Goal: Transaction & Acquisition: Download file/media

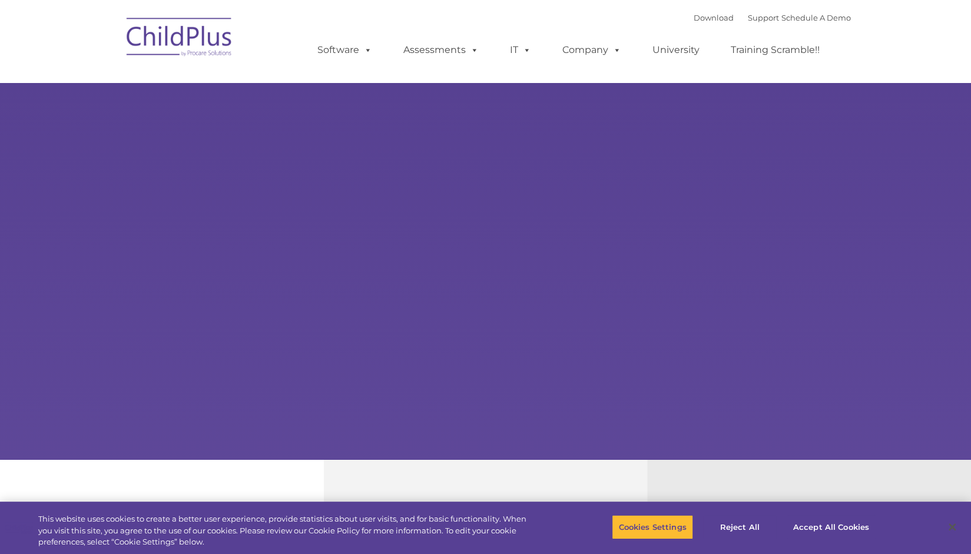
select select "MEDIUM"
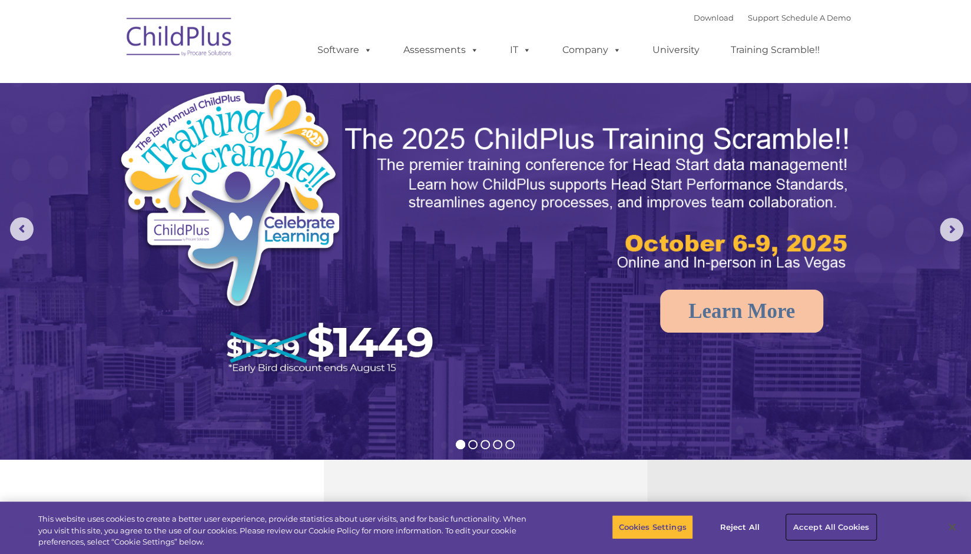
click at [827, 527] on button "Accept All Cookies" at bounding box center [831, 527] width 89 height 25
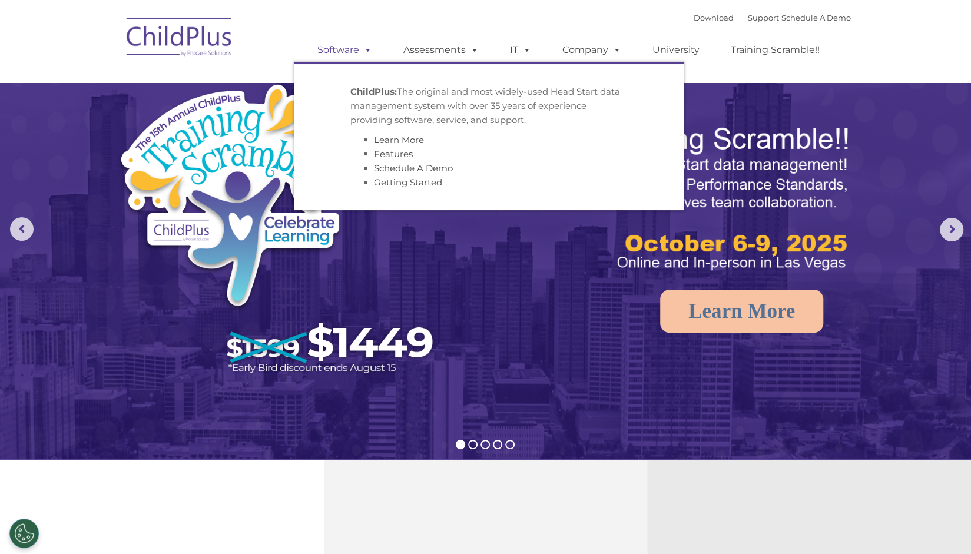
click at [351, 50] on link "Software" at bounding box center [345, 50] width 78 height 24
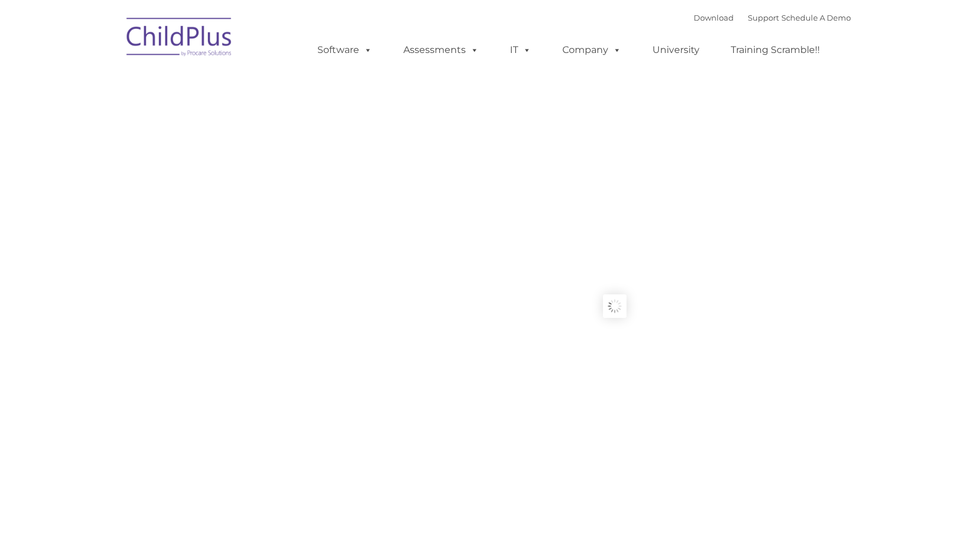
type input ""
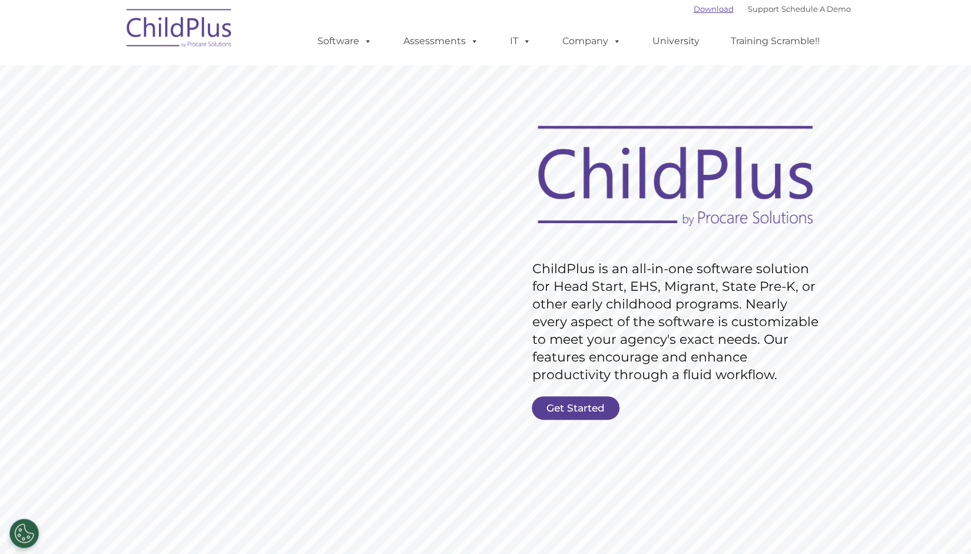
click at [705, 10] on link "Download" at bounding box center [714, 8] width 40 height 9
